Goal: Task Accomplishment & Management: Manage account settings

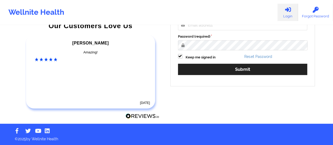
scroll to position [96, 0]
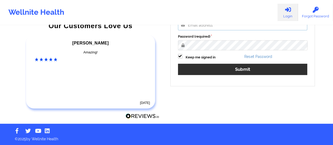
type input "[EMAIL_ADDRESS][DOMAIN_NAME]"
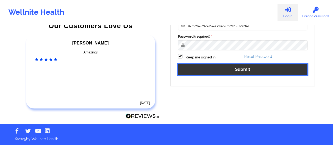
click at [225, 69] on button "Submit" at bounding box center [242, 69] width 129 height 11
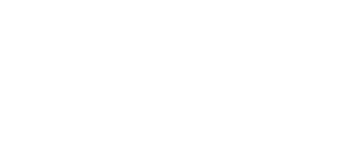
click at [178, 56] on body at bounding box center [168, 72] width 337 height 145
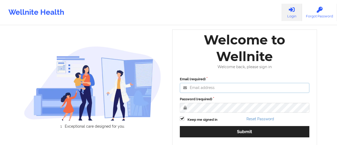
type input "[EMAIL_ADDRESS][DOMAIN_NAME]"
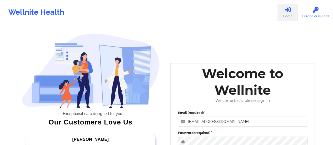
scroll to position [53, 0]
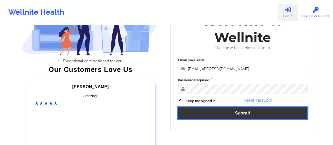
click at [219, 112] on button "Submit" at bounding box center [242, 112] width 129 height 11
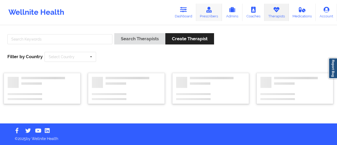
click at [216, 18] on link "Prescribers" at bounding box center [209, 12] width 26 height 17
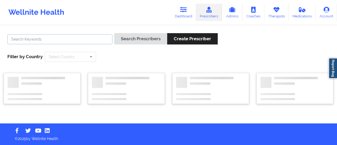
click at [38, 44] on input "text" at bounding box center [59, 39] width 105 height 10
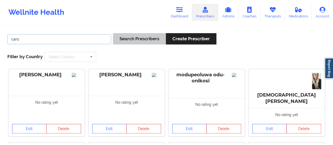
type input "caro"
click at [125, 41] on button "Search Prescribers" at bounding box center [139, 38] width 53 height 11
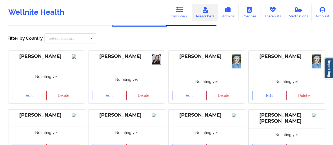
scroll to position [26, 0]
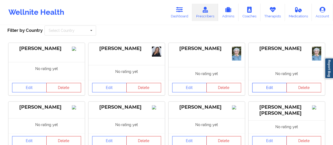
click at [276, 90] on link "Edit" at bounding box center [269, 87] width 35 height 9
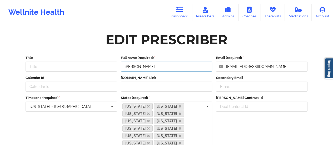
drag, startPoint x: 156, startPoint y: 68, endPoint x: 123, endPoint y: 64, distance: 32.8
click at [123, 64] on input "[PERSON_NAME]" at bounding box center [167, 67] width 92 height 10
click at [225, 108] on input "[PERSON_NAME] Contract Id" at bounding box center [262, 107] width 92 height 10
paste input "mj57jqq"
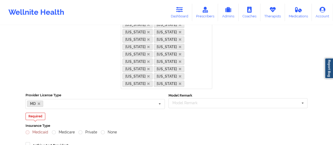
scroll to position [132, 0]
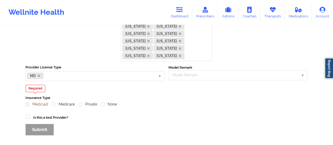
type input "mj57jqq"
